Goal: Find specific page/section: Find specific page/section

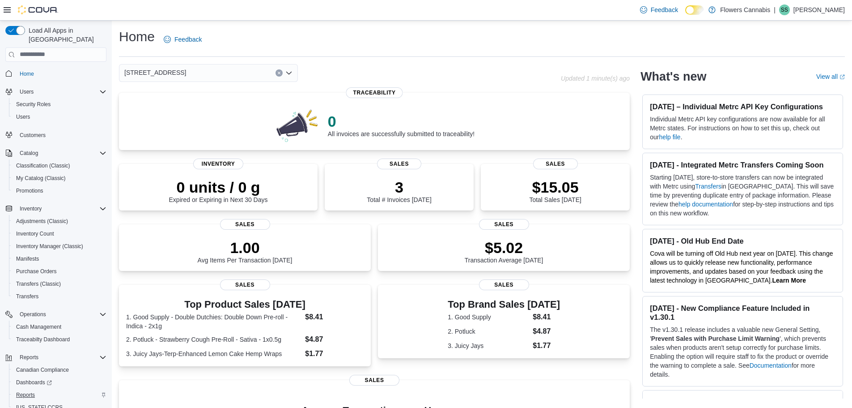
scroll to position [29, 0]
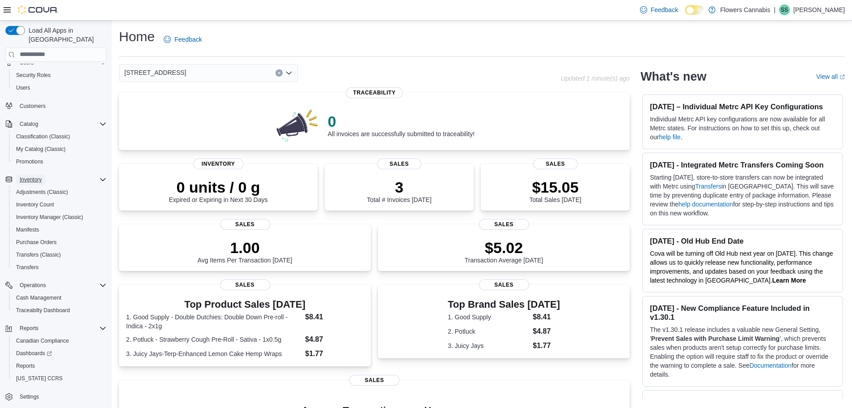
click at [33, 176] on span "Inventory" at bounding box center [31, 179] width 22 height 7
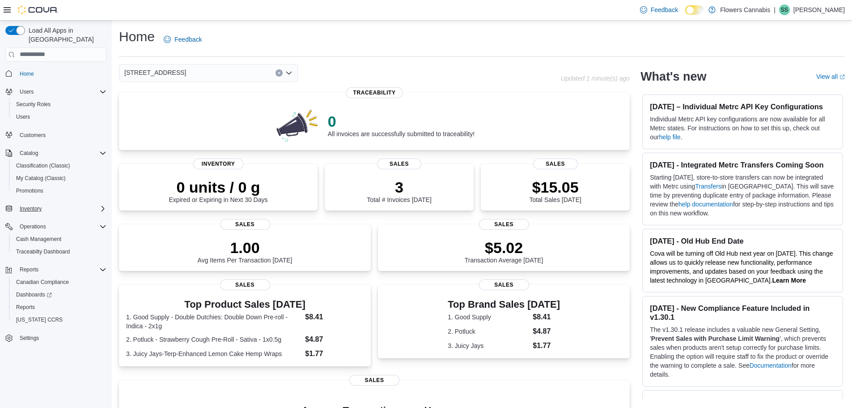
click at [74, 203] on div "Inventory" at bounding box center [61, 208] width 90 height 11
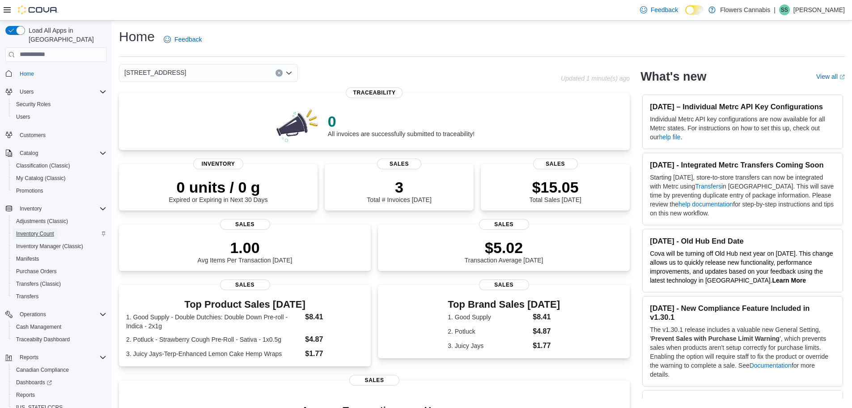
click at [40, 230] on span "Inventory Count" at bounding box center [35, 233] width 38 height 7
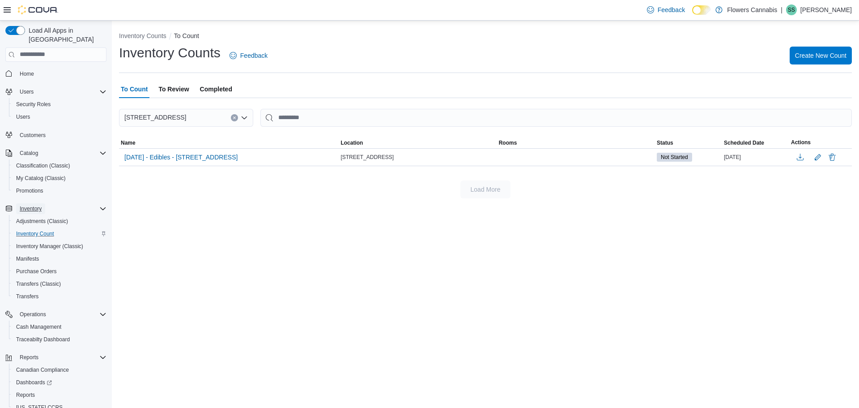
click at [28, 205] on span "Inventory" at bounding box center [31, 208] width 22 height 7
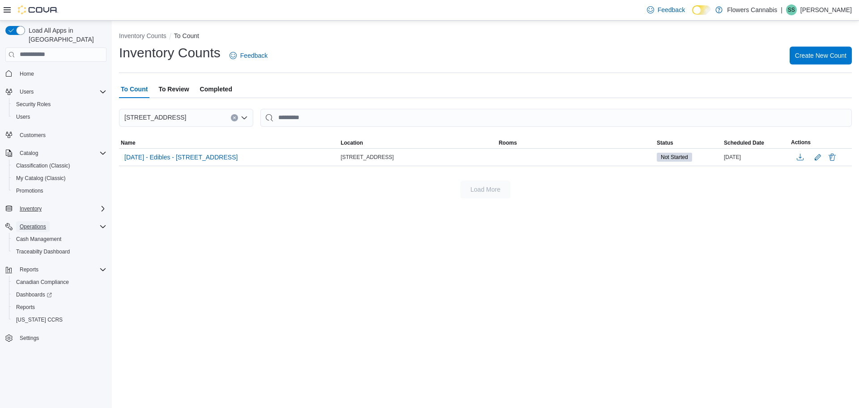
click at [30, 223] on span "Operations" at bounding box center [33, 226] width 26 height 7
click at [95, 221] on div "Operations" at bounding box center [61, 226] width 90 height 11
click at [35, 223] on span "Operations" at bounding box center [33, 226] width 26 height 7
click at [33, 205] on span "Inventory" at bounding box center [31, 208] width 22 height 7
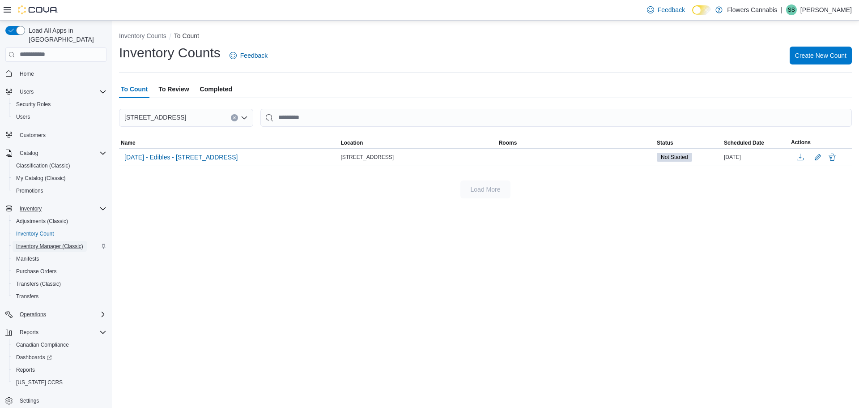
click at [55, 242] on span "Inventory Manager (Classic)" at bounding box center [49, 245] width 67 height 7
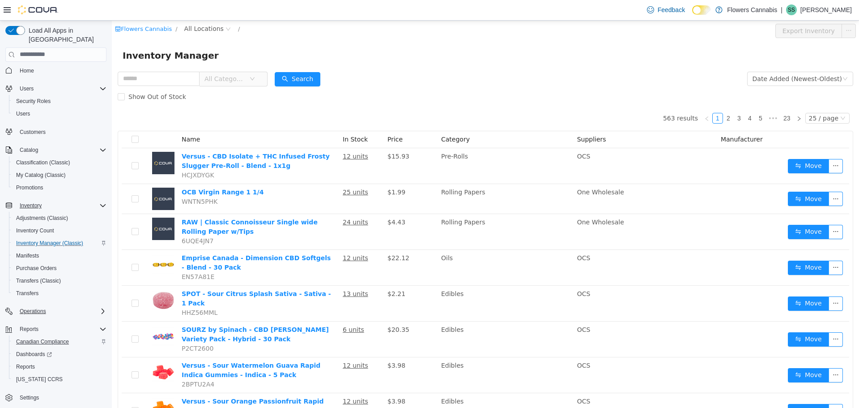
scroll to position [4, 0]
click at [32, 349] on span "Dashboards" at bounding box center [34, 352] width 36 height 7
